Goal: Task Accomplishment & Management: Use online tool/utility

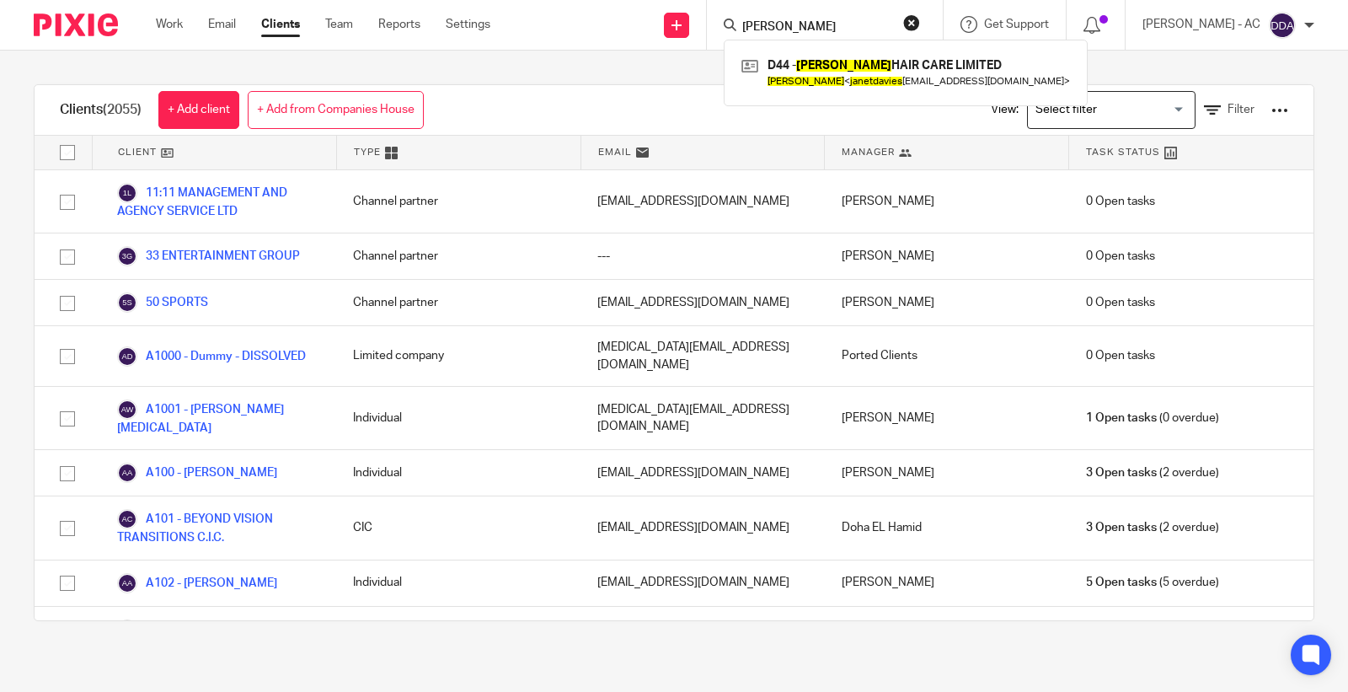
click at [275, 28] on link "Clients" at bounding box center [280, 24] width 39 height 17
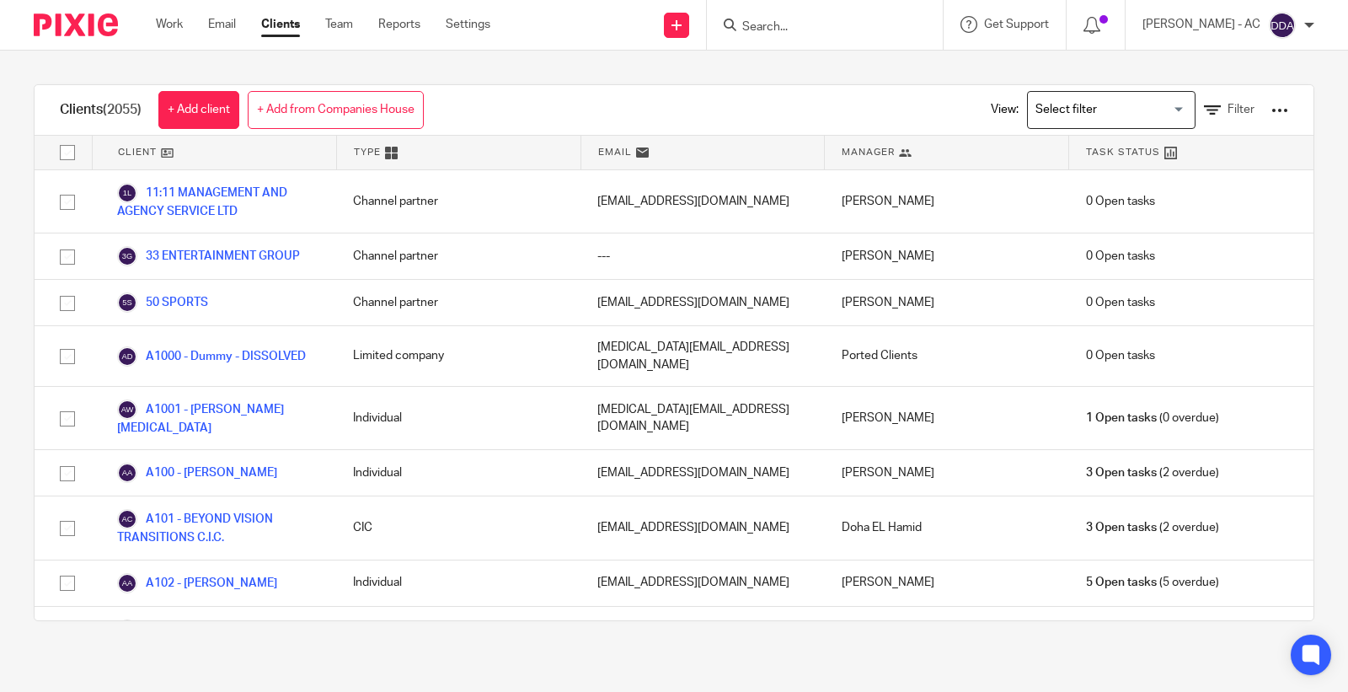
click at [1271, 105] on div at bounding box center [1279, 110] width 17 height 17
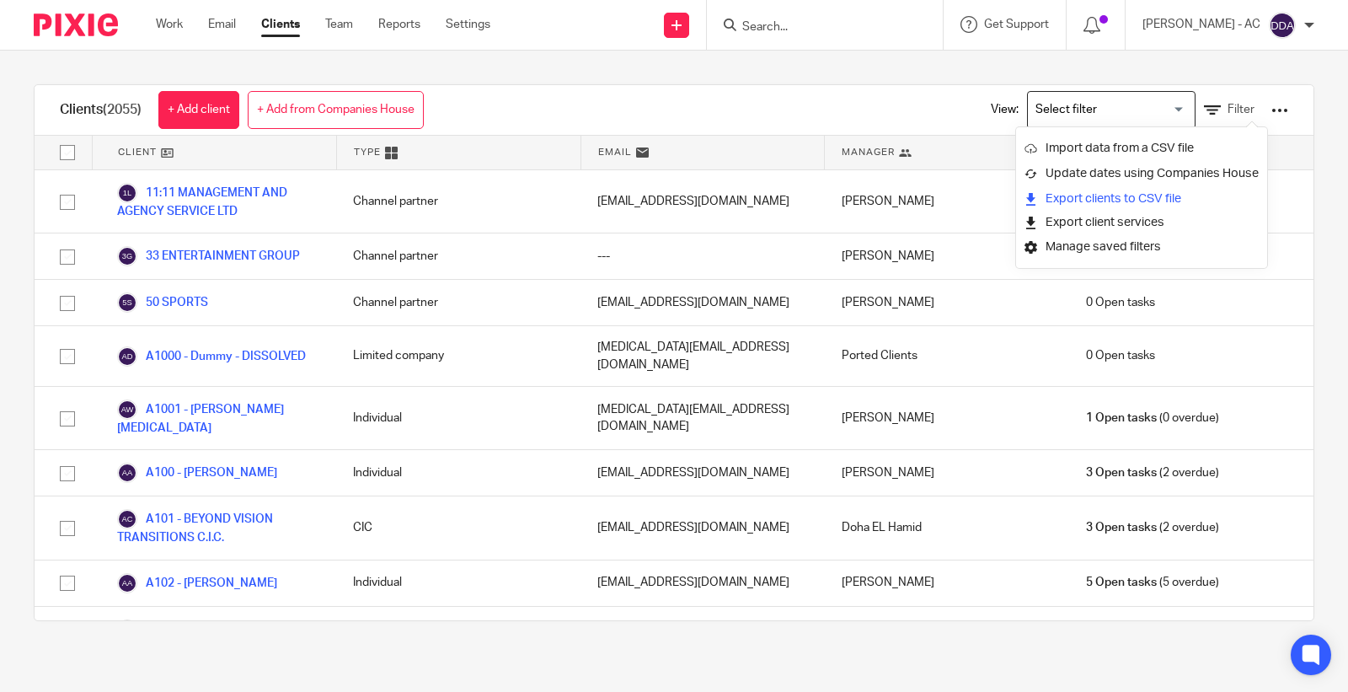
click at [1123, 195] on link "Export clients to CSV file" at bounding box center [1141, 198] width 234 height 25
